Goal: Find specific page/section: Find specific page/section

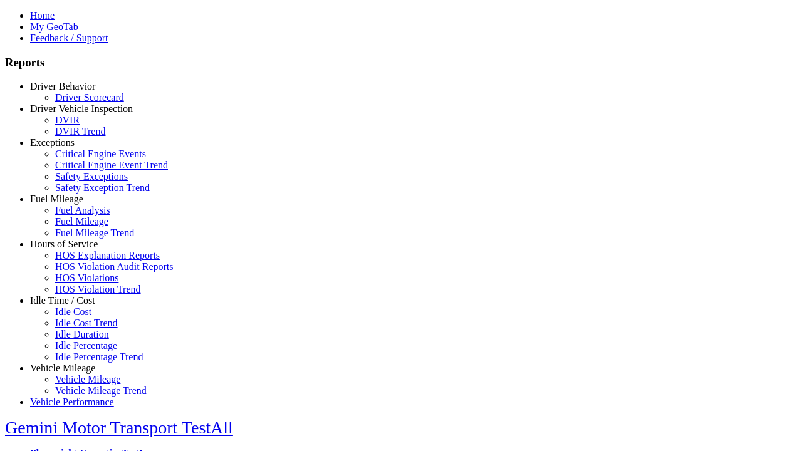
click at [72, 306] on link "Idle Time / Cost" at bounding box center [62, 300] width 65 height 11
click at [81, 328] on link "Idle Cost Trend" at bounding box center [86, 322] width 63 height 11
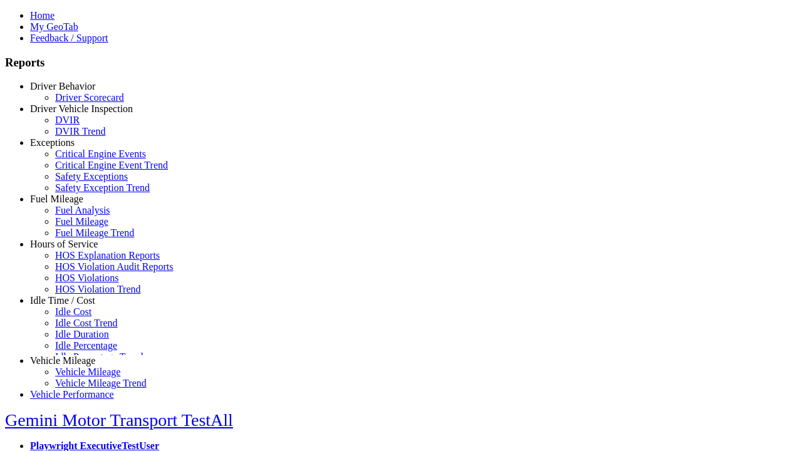
scroll to position [29, 0]
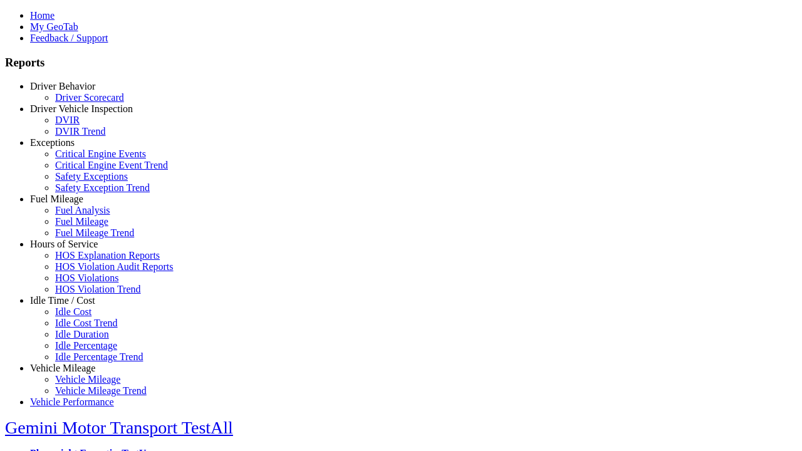
type input "*********"
